Goal: Complete application form

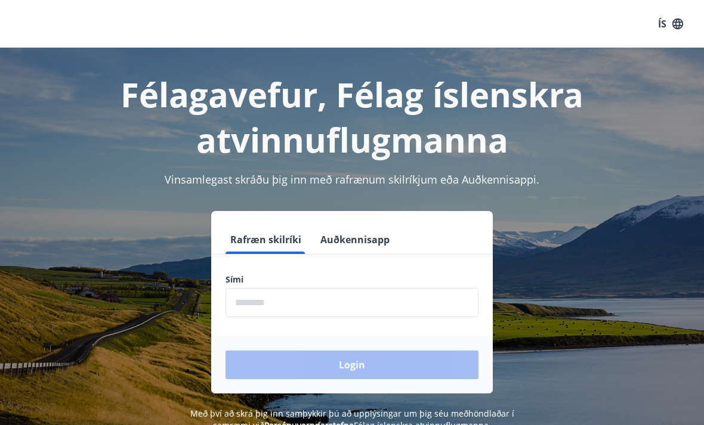
click at [363, 298] on input "phone" at bounding box center [351, 302] width 253 height 29
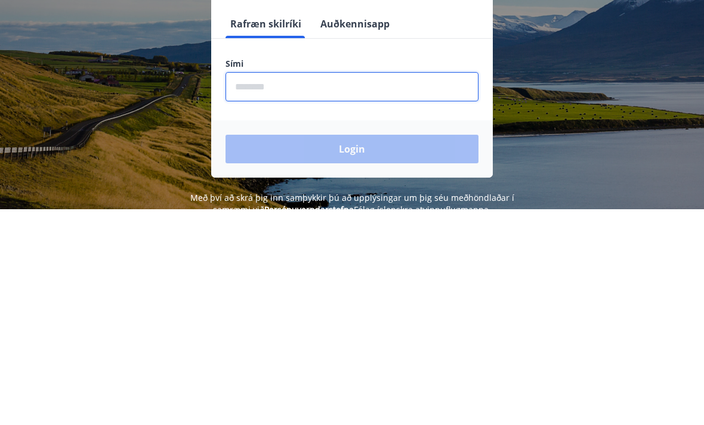
scroll to position [186, 0]
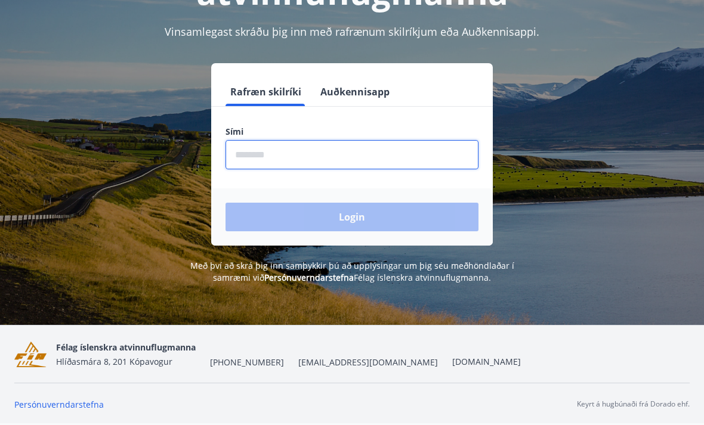
click at [317, 140] on input "phone" at bounding box center [351, 154] width 253 height 29
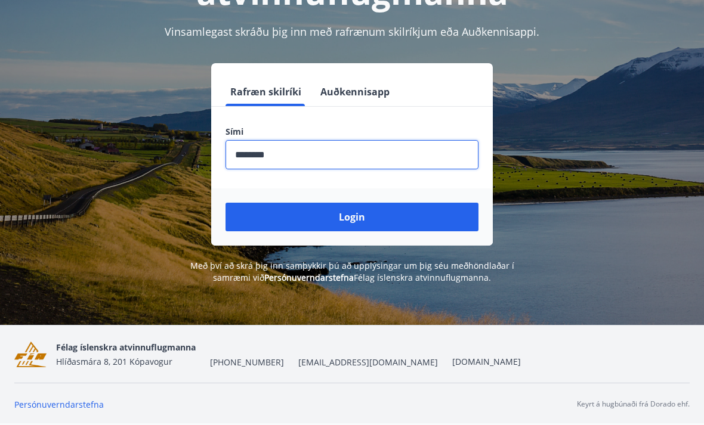
type input "********"
click at [381, 203] on button "Login" at bounding box center [351, 217] width 253 height 29
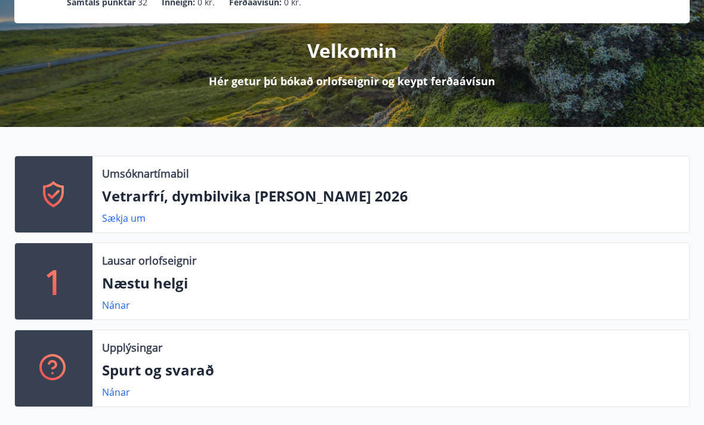
scroll to position [190, 0]
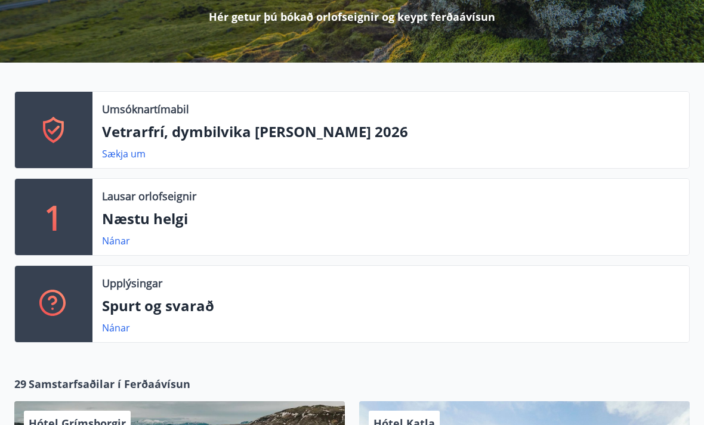
click at [131, 150] on link "Sækja um" at bounding box center [124, 153] width 44 height 13
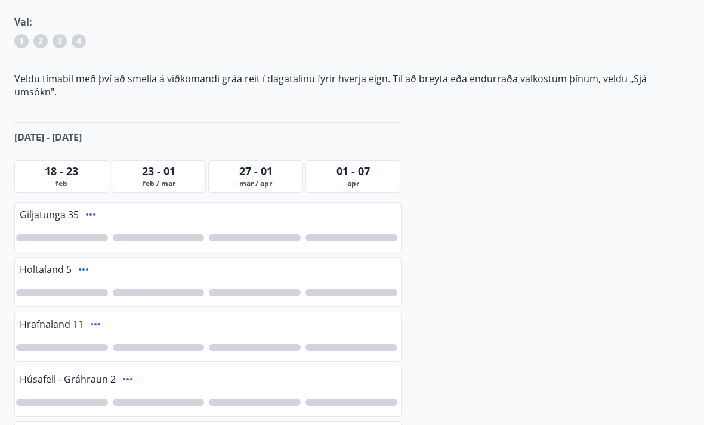
scroll to position [191, 0]
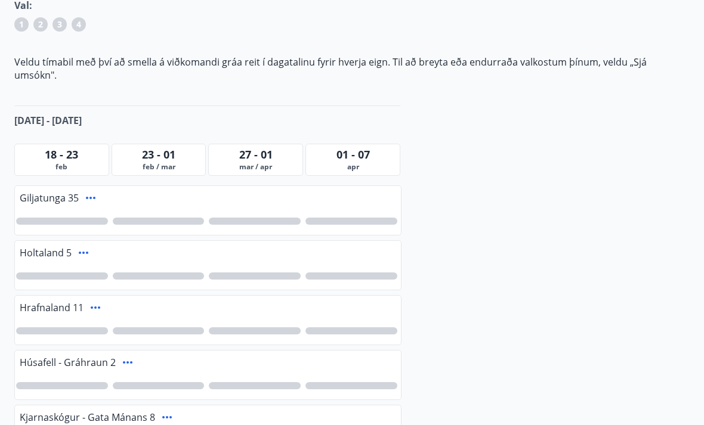
click at [372, 147] on div "01 - 07" at bounding box center [352, 155] width 89 height 16
click at [360, 148] on span "01 - 07" at bounding box center [352, 155] width 33 height 14
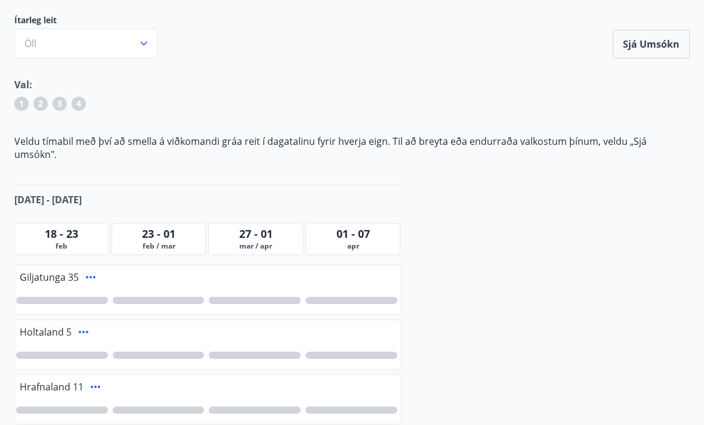
scroll to position [129, 0]
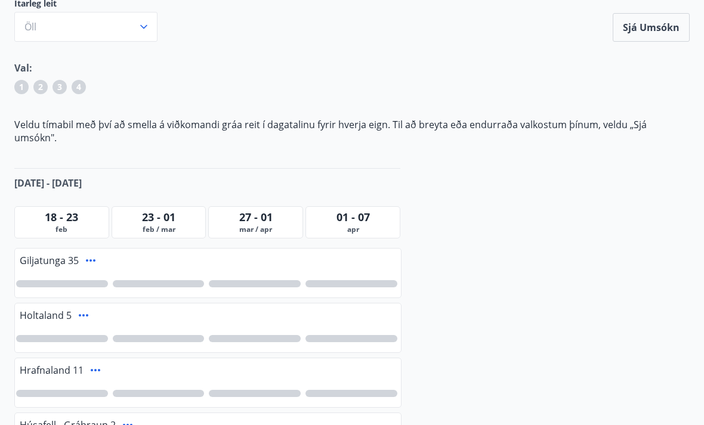
click at [363, 211] on span "01 - 07" at bounding box center [352, 218] width 33 height 14
click at [240, 255] on div "Giljatunga 35" at bounding box center [208, 259] width 386 height 21
click at [92, 254] on icon at bounding box center [91, 261] width 14 height 14
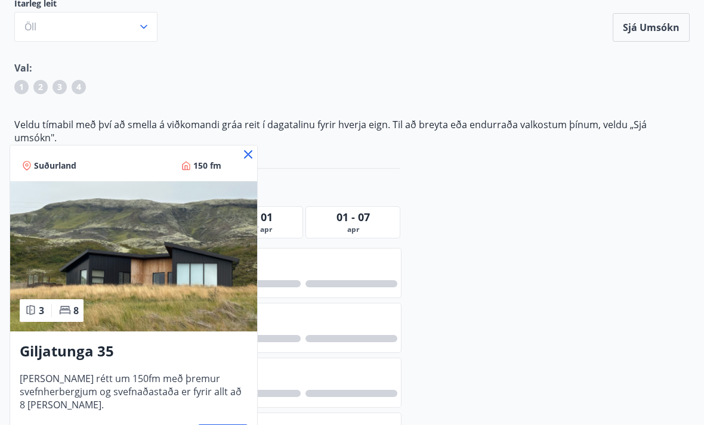
click at [240, 149] on div "Suðurland 150 fm" at bounding box center [133, 164] width 247 height 36
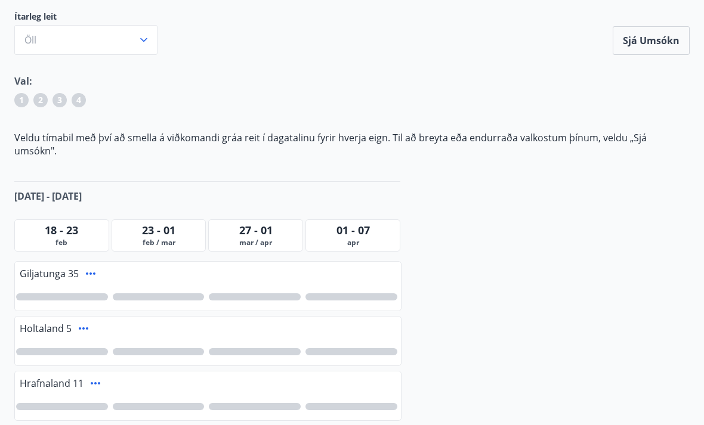
scroll to position [118, 0]
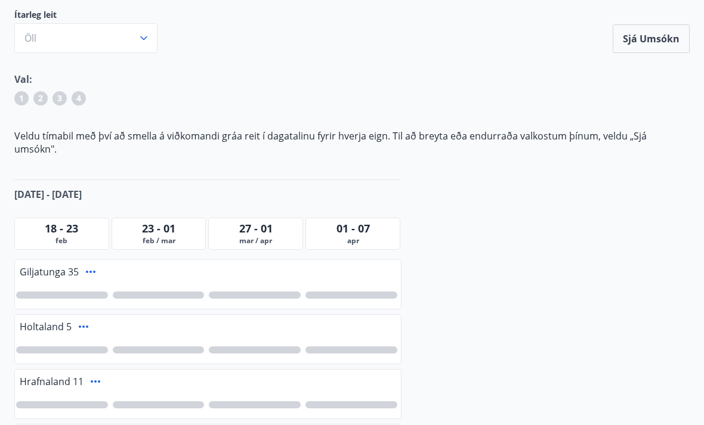
click at [26, 101] on div "1" at bounding box center [21, 98] width 14 height 14
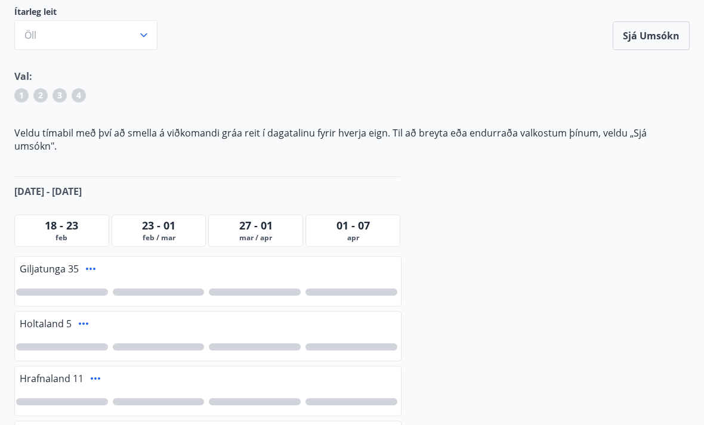
click at [24, 98] on div "1" at bounding box center [21, 95] width 14 height 14
click at [142, 24] on button "Öll" at bounding box center [85, 35] width 143 height 30
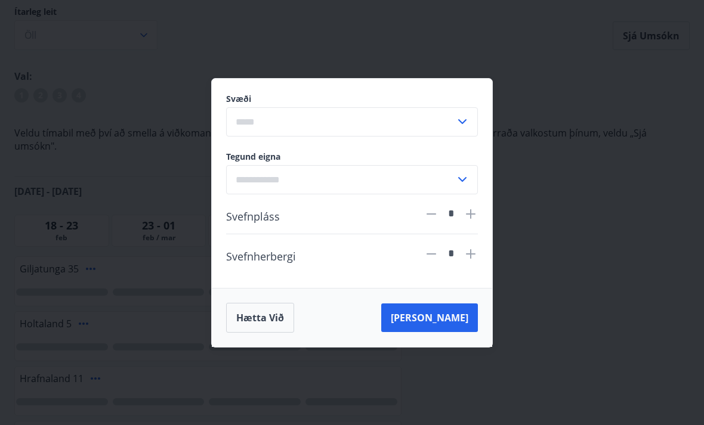
click at [555, 159] on div "Svæði ​ Tegund eigna ​ Svefnpláss * Svefnherbergi * Hætta við [PERSON_NAME]" at bounding box center [352, 212] width 704 height 425
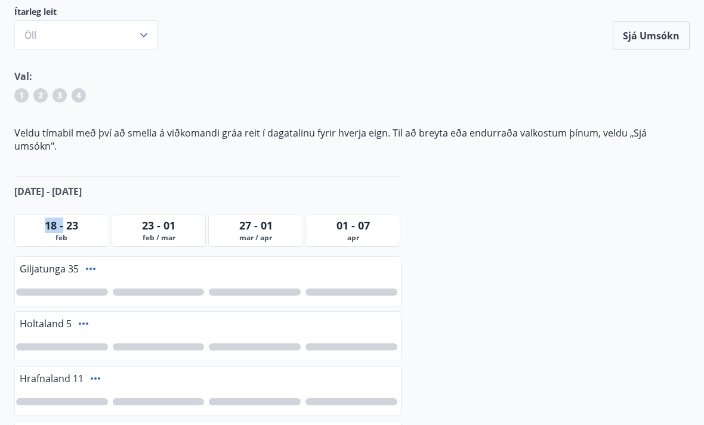
click at [167, 218] on span "23 - 01" at bounding box center [158, 225] width 33 height 14
click at [162, 233] on span "feb / mar" at bounding box center [159, 238] width 89 height 10
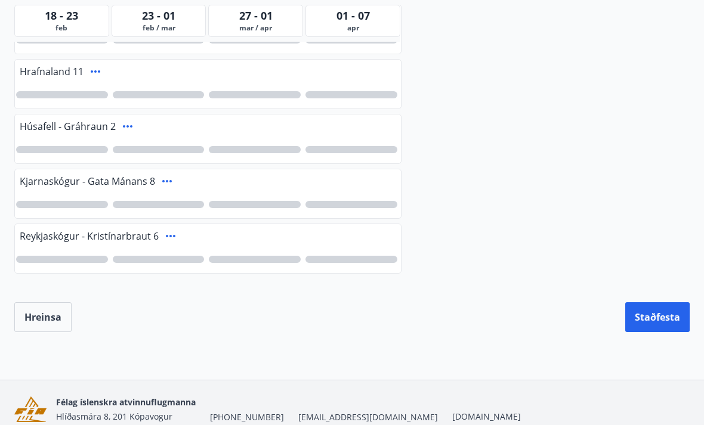
scroll to position [432, 0]
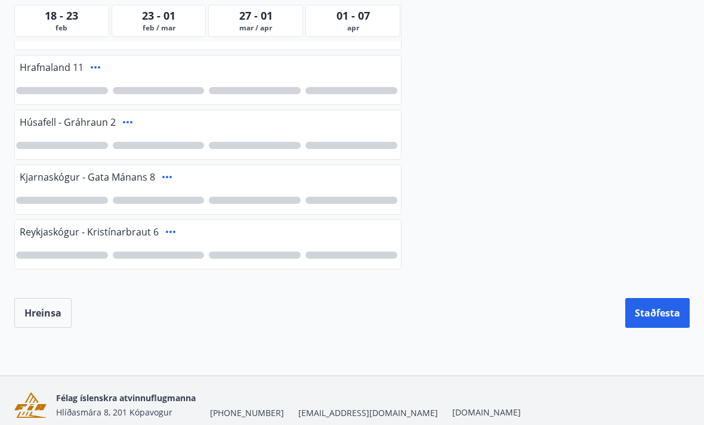
click at [180, 242] on div at bounding box center [208, 255] width 386 height 27
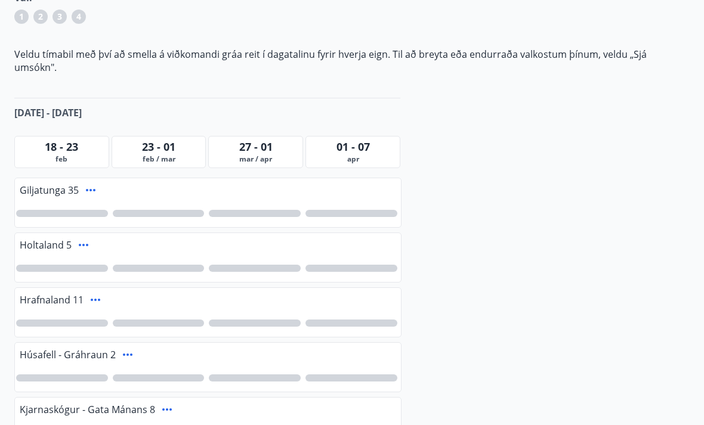
scroll to position [201, 0]
click at [232, 112] on div "[DATE] - [DATE]" at bounding box center [207, 111] width 386 height 29
click at [73, 209] on div at bounding box center [62, 212] width 92 height 7
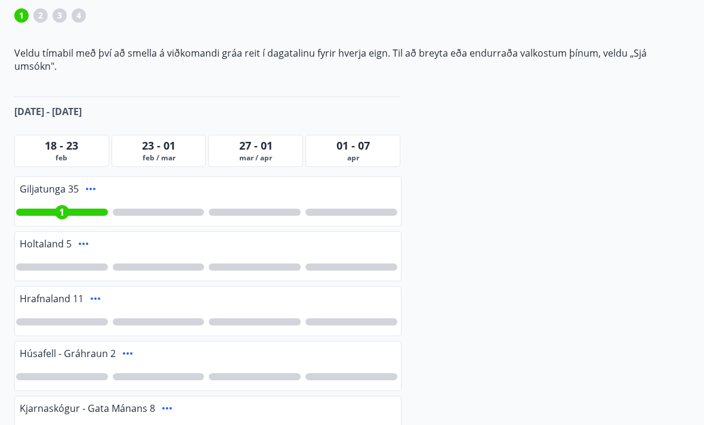
click at [64, 206] on span "1" at bounding box center [61, 212] width 5 height 13
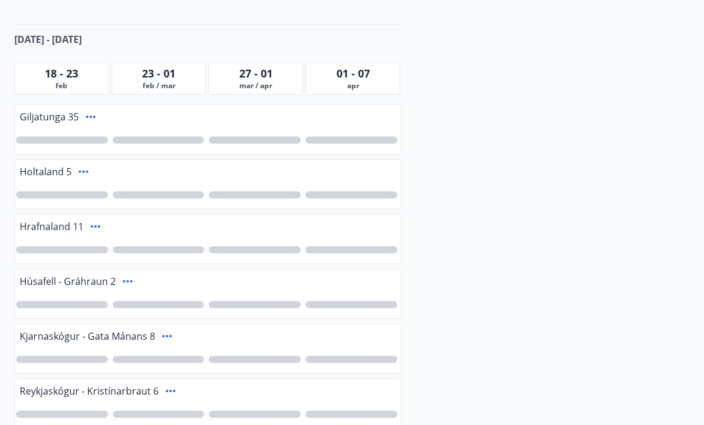
scroll to position [271, 0]
